Goal: Task Accomplishment & Management: Manage account settings

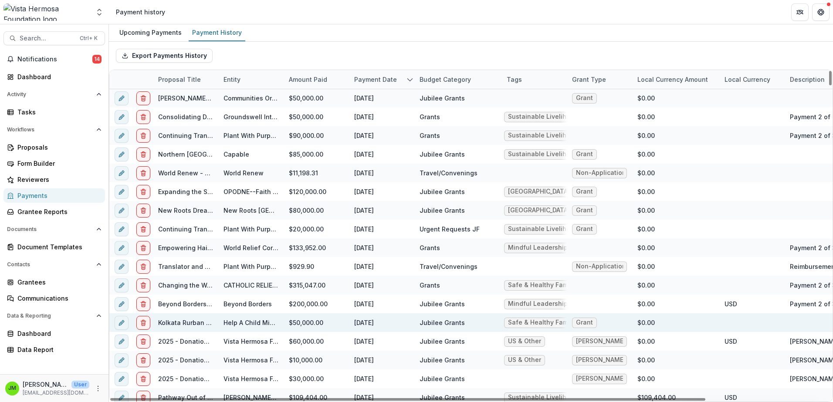
scroll to position [106, 0]
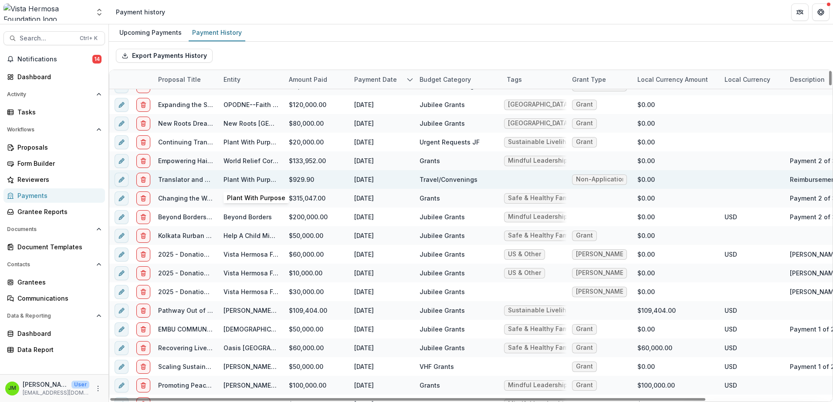
click at [245, 177] on link "Plant With Purpose" at bounding box center [252, 179] width 58 height 7
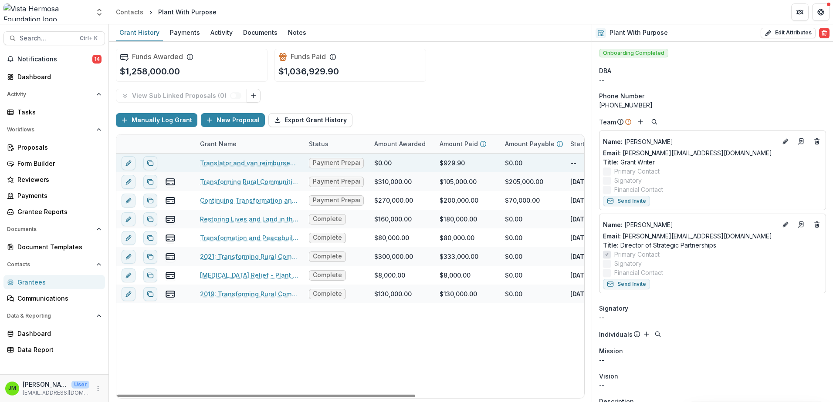
click at [230, 159] on link "Translator and van reimbursement" at bounding box center [249, 163] width 98 height 9
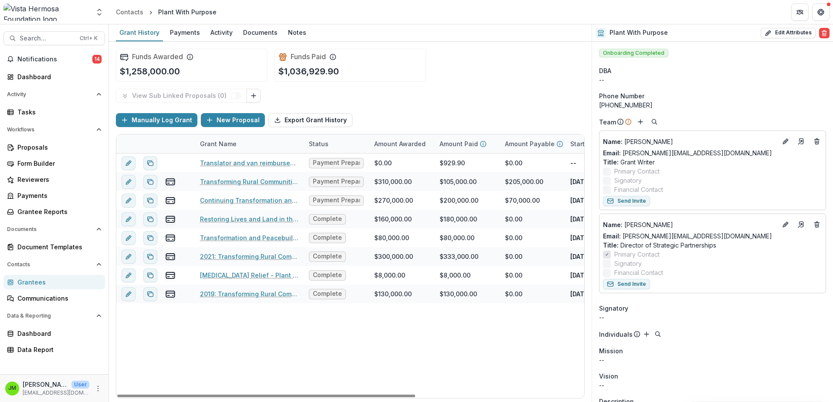
drag, startPoint x: 381, startPoint y: 396, endPoint x: 357, endPoint y: 392, distance: 24.8
click at [365, 395] on div at bounding box center [266, 396] width 298 height 3
click at [41, 199] on div "Payments" at bounding box center [57, 195] width 81 height 9
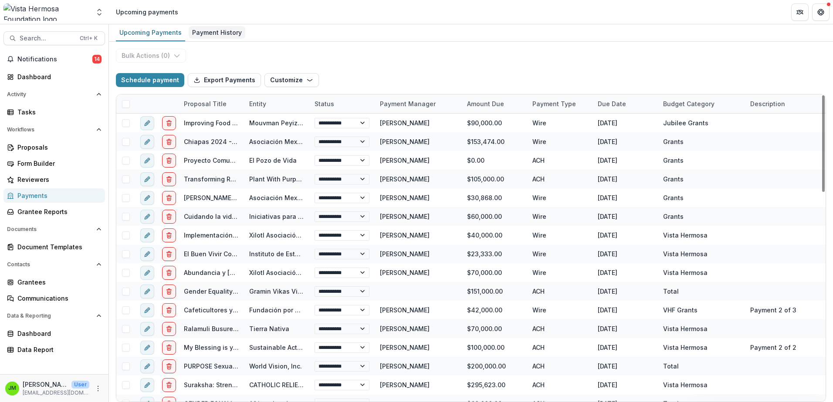
click at [219, 34] on div "Payment History" at bounding box center [217, 32] width 57 height 13
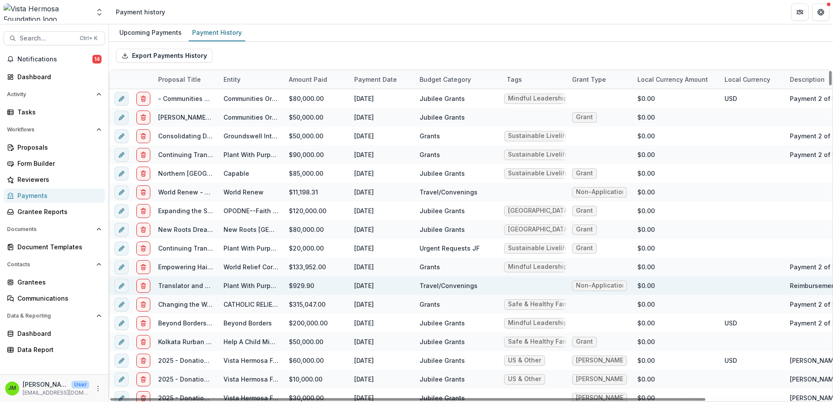
click at [540, 289] on div at bounding box center [534, 286] width 65 height 19
click at [118, 285] on icon "edit" at bounding box center [121, 286] width 7 height 7
select select "**********"
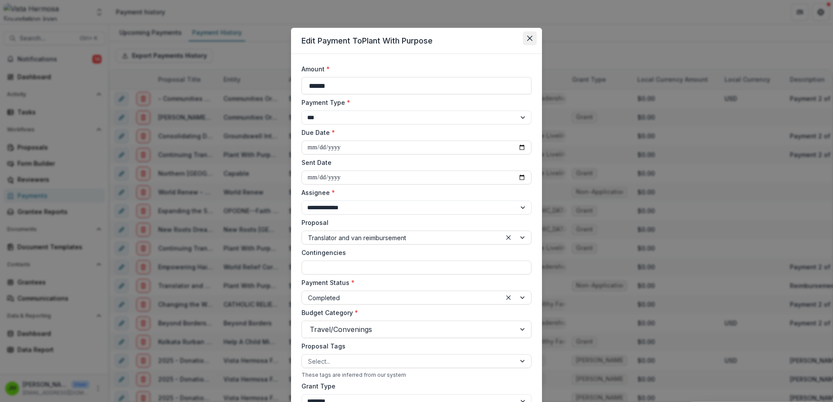
click at [533, 38] on button "Close" at bounding box center [530, 38] width 14 height 14
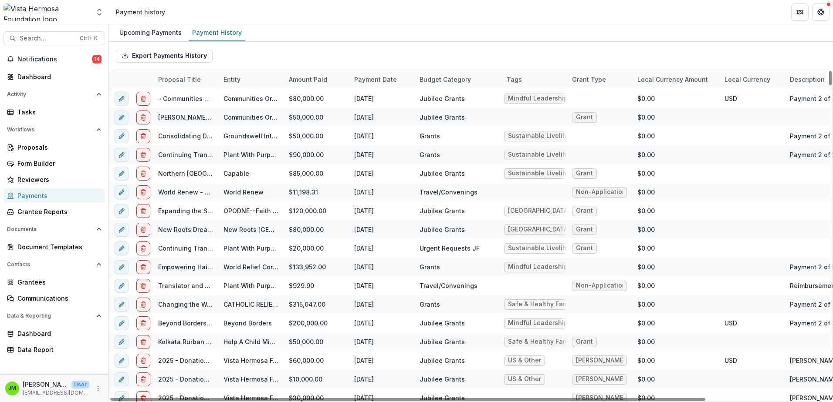
click at [29, 201] on link "Payments" at bounding box center [53, 196] width 101 height 14
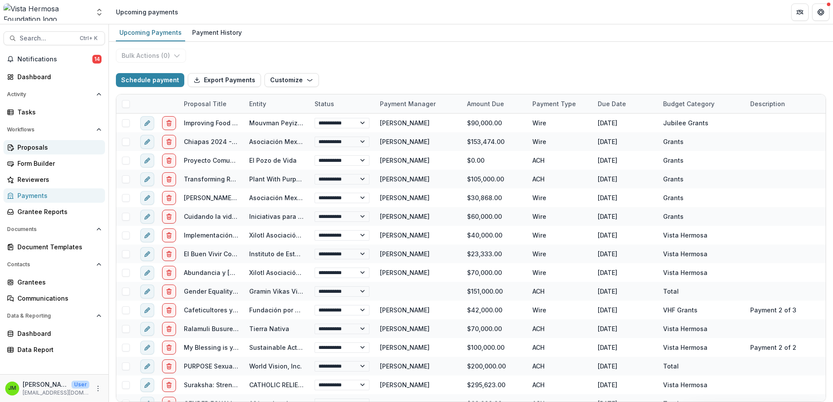
click at [34, 148] on div "Proposals" at bounding box center [57, 147] width 81 height 9
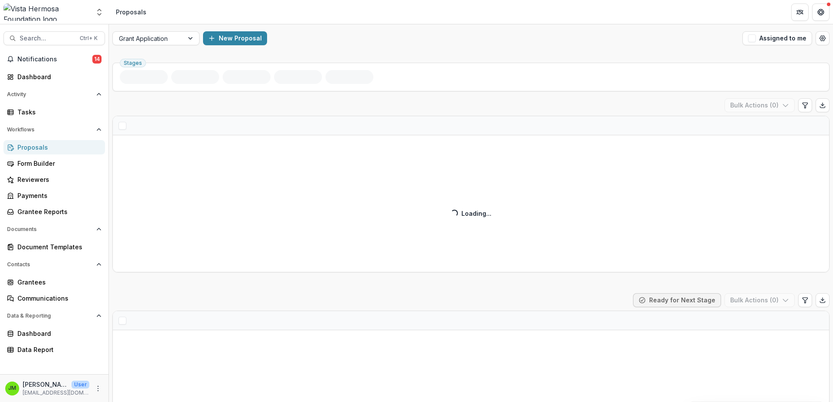
click at [39, 145] on div "Proposals" at bounding box center [57, 147] width 81 height 9
